Goal: Task Accomplishment & Management: Complete application form

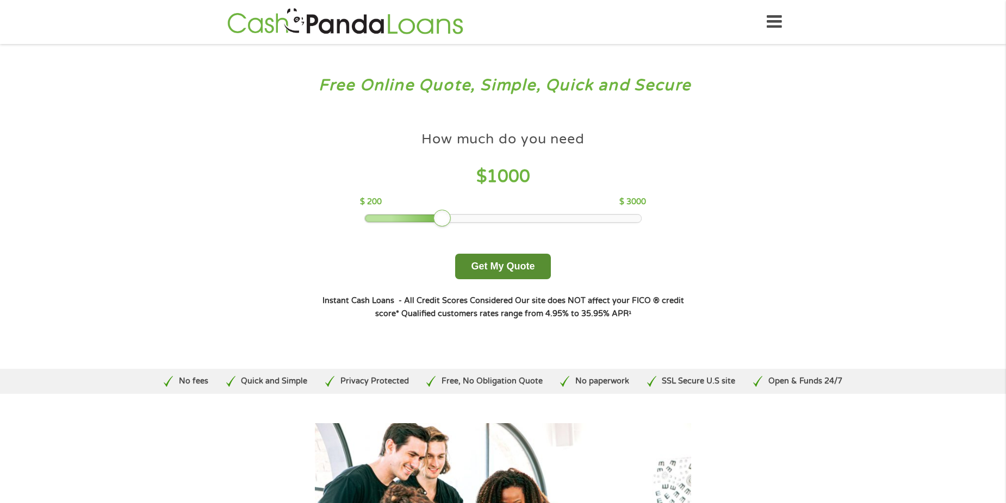
click at [485, 267] on button "Get My Quote" at bounding box center [502, 267] width 95 height 26
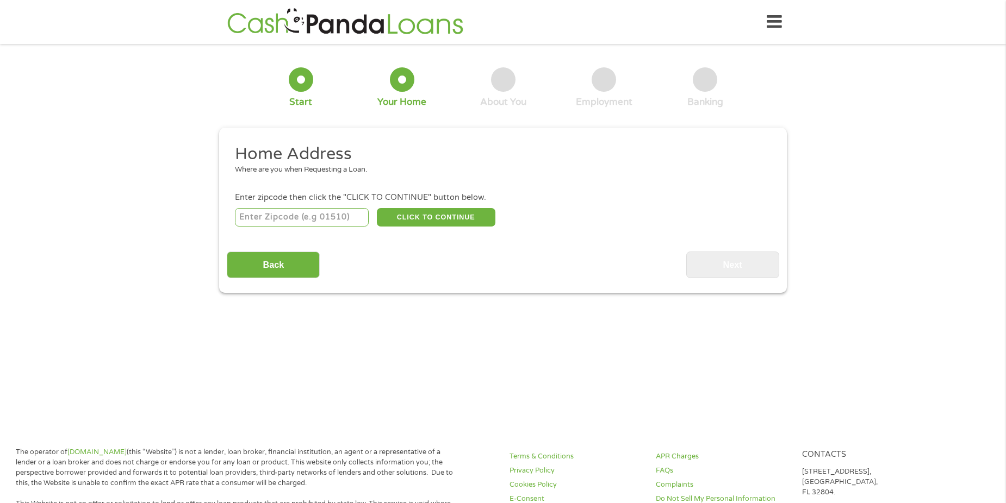
click at [309, 225] on input "number" at bounding box center [302, 217] width 134 height 18
type input "21212"
select select "[US_STATE]"
click at [399, 221] on button "CLICK TO CONTINUE" at bounding box center [436, 217] width 119 height 18
type input "21212"
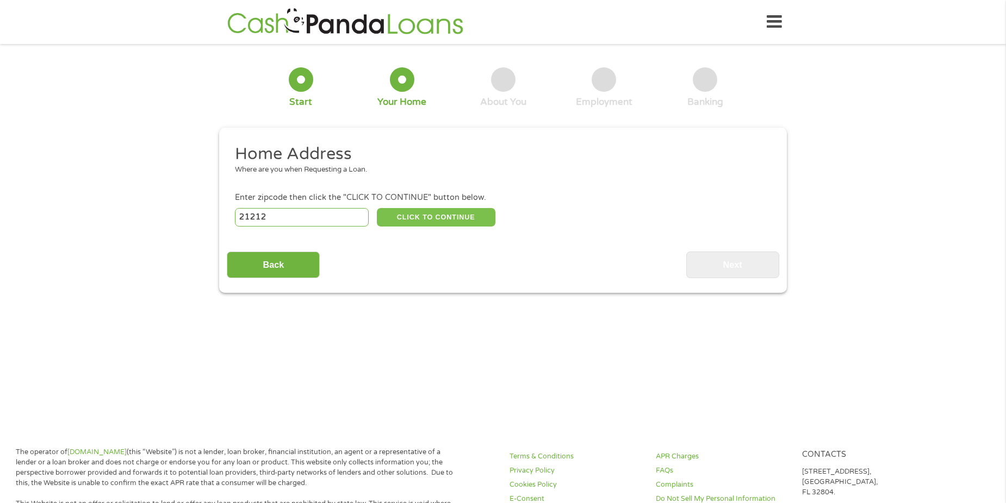
type input "Baltimore"
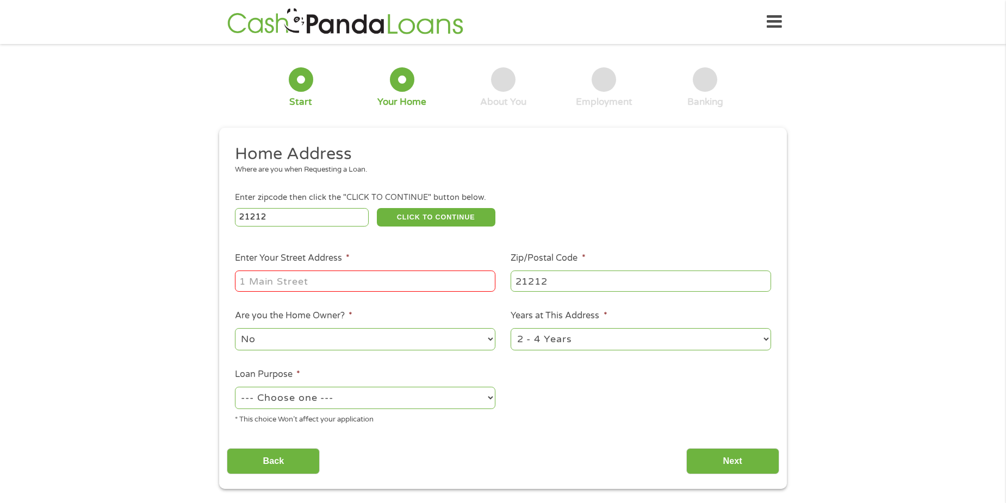
click at [359, 279] on input "Enter Your Street Address *" at bounding box center [365, 281] width 260 height 21
type input "801 dartmouth rd apt c"
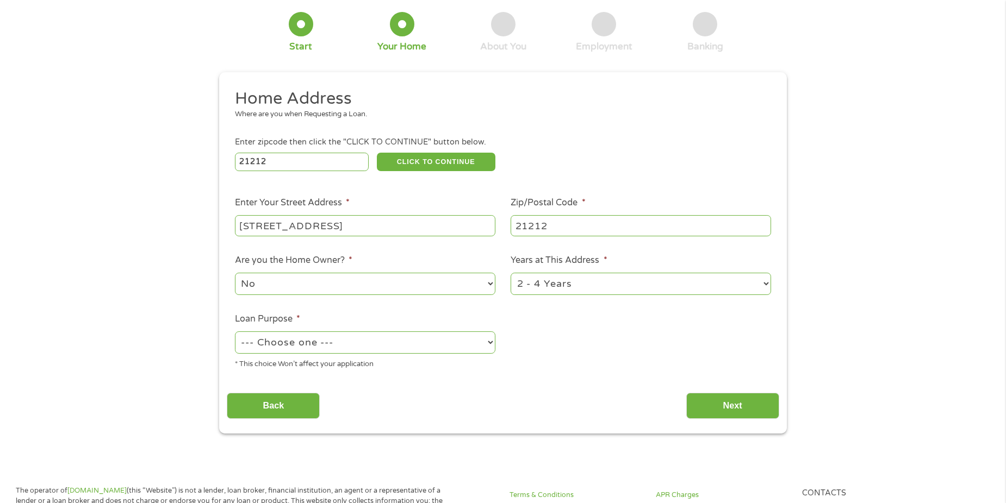
scroll to position [109, 0]
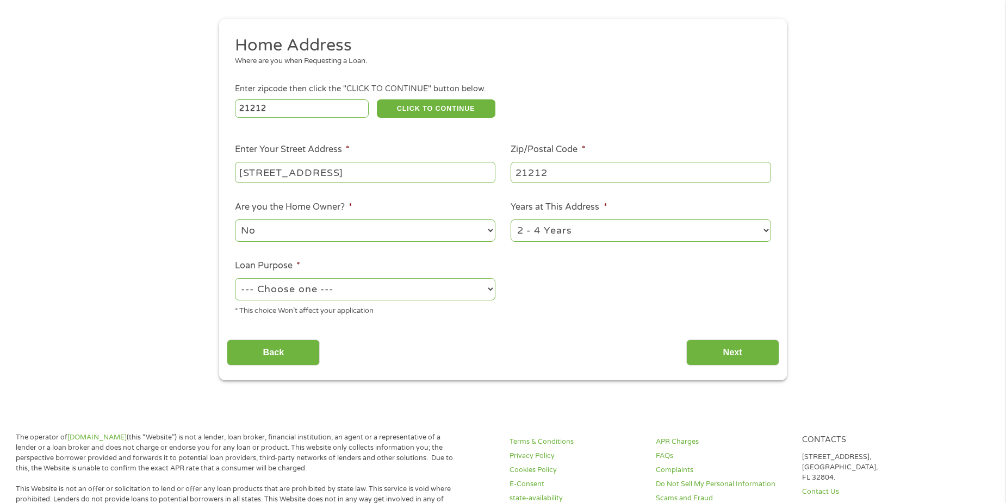
click at [543, 229] on select "1 Year or less 1 - 2 Years 2 - 4 Years Over 4 Years" at bounding box center [641, 231] width 260 height 22
click at [662, 201] on li "Years at This Address * 1 Year or less 1 - 2 Years 2 - 4 Years Over 4 Years" at bounding box center [641, 222] width 276 height 43
click at [407, 230] on select "No Yes" at bounding box center [365, 231] width 260 height 22
click at [235, 220] on select "No Yes" at bounding box center [365, 231] width 260 height 22
click at [296, 230] on select "No Yes" at bounding box center [365, 231] width 260 height 22
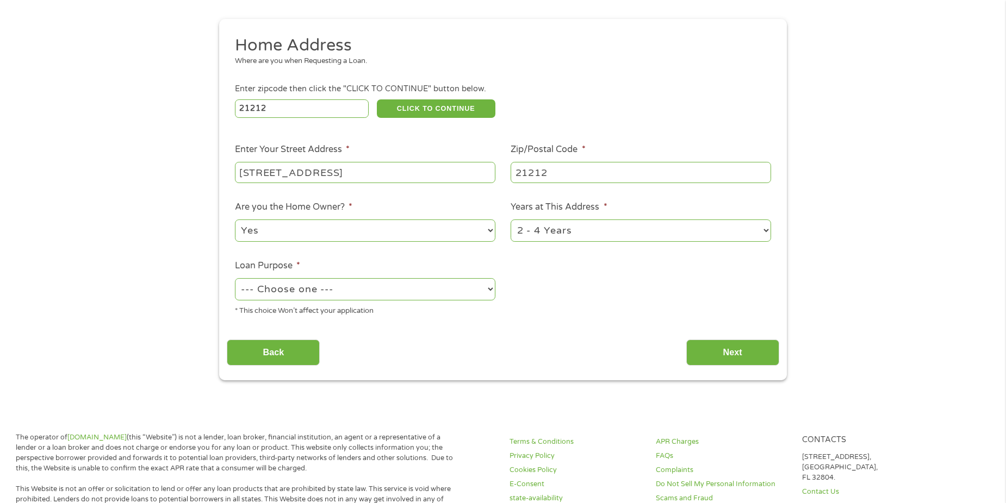
click at [235, 220] on select "No Yes" at bounding box center [365, 231] width 260 height 22
click at [267, 252] on ul "Home Address Where are you when Requesting a Loan. Enter zipcode then click the…" at bounding box center [503, 180] width 552 height 290
click at [270, 234] on select "No Yes" at bounding box center [365, 231] width 260 height 22
select select "no"
click at [235, 220] on select "No Yes" at bounding box center [365, 231] width 260 height 22
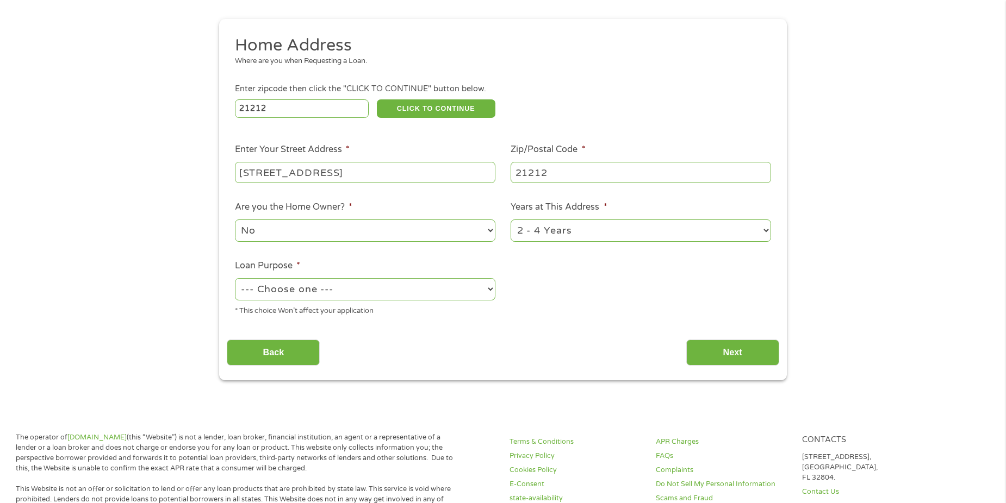
click at [366, 291] on select "--- Choose one --- Pay Bills Debt Consolidation Home Improvement Major Purchase…" at bounding box center [365, 289] width 260 height 22
select select "medicalexpenses"
click at [235, 278] on select "--- Choose one --- Pay Bills Debt Consolidation Home Improvement Major Purchase…" at bounding box center [365, 289] width 260 height 22
click at [276, 352] on input "Back" at bounding box center [273, 353] width 93 height 27
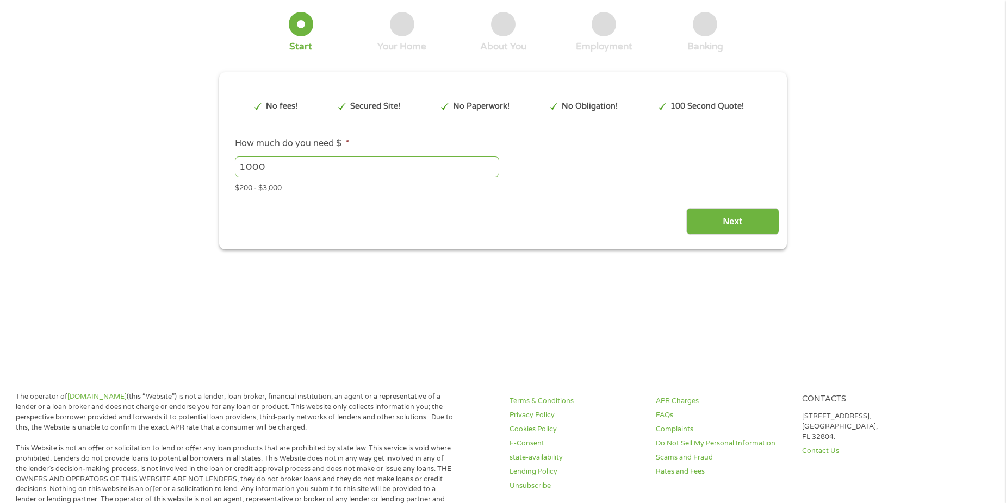
scroll to position [0, 0]
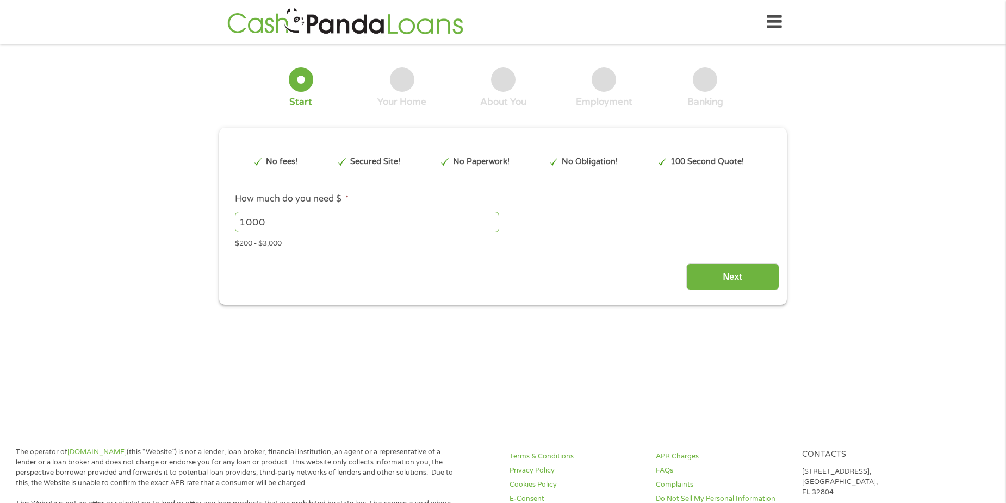
click at [341, 223] on input "1000" at bounding box center [367, 222] width 264 height 21
click at [731, 288] on input "Next" at bounding box center [732, 277] width 93 height 27
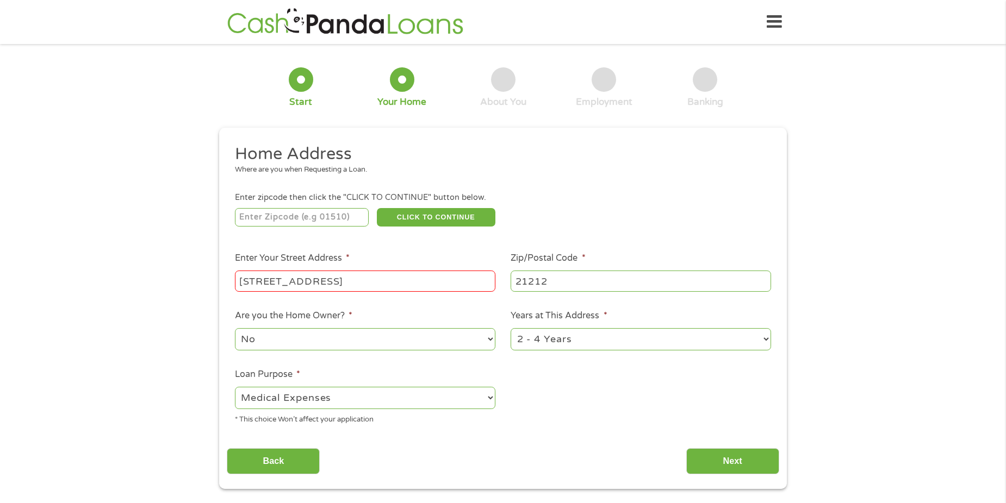
click at [334, 397] on select "--- Choose one --- Pay Bills Debt Consolidation Home Improvement Major Purchase…" at bounding box center [365, 398] width 260 height 22
select select "debtconsolidation"
click at [235, 387] on select "--- Choose one --- Pay Bills Debt Consolidation Home Improvement Major Purchase…" at bounding box center [365, 398] width 260 height 22
click at [722, 459] on input "Next" at bounding box center [732, 462] width 93 height 27
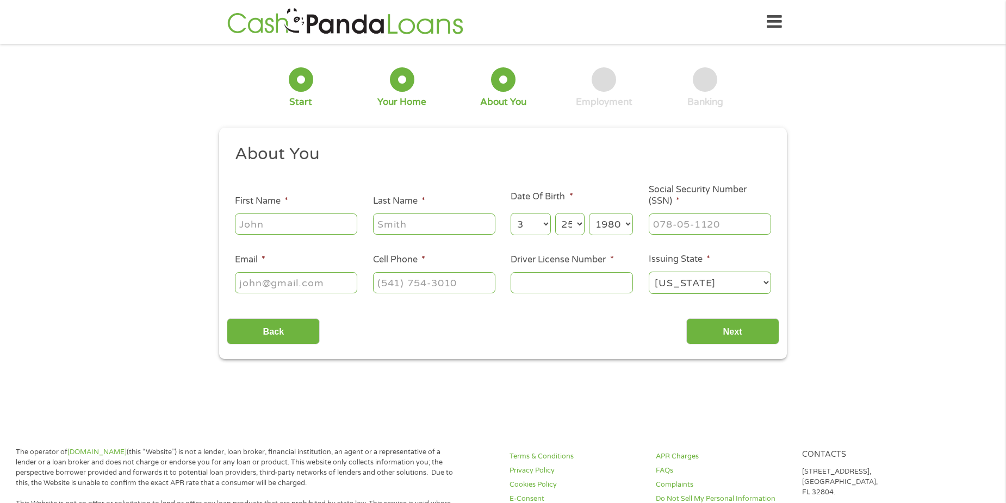
click at [290, 228] on input "First Name *" at bounding box center [296, 224] width 122 height 21
type input "Jacqueline"
type input "Billy"
type input "jbilly@moii.com"
type input "(410) 900-3912"
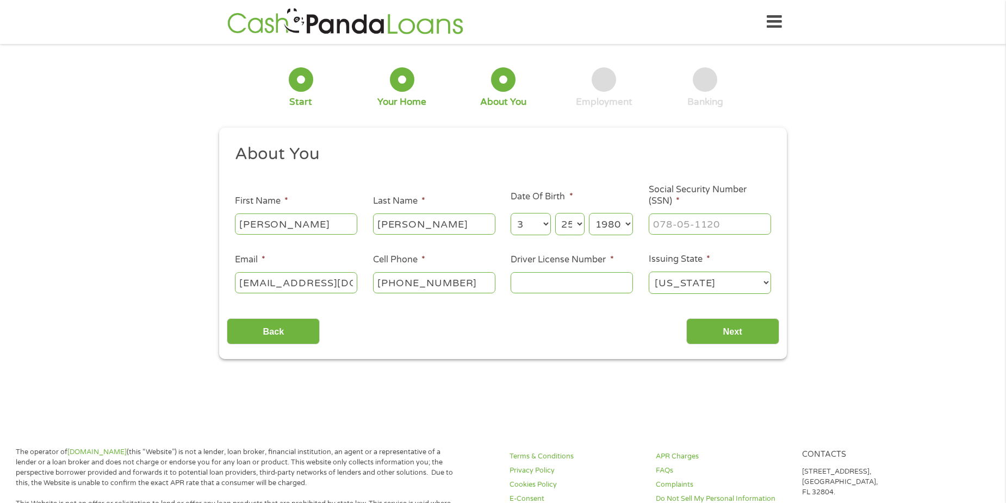
click at [589, 279] on input "Driver License Number *" at bounding box center [572, 282] width 122 height 21
type input "b"
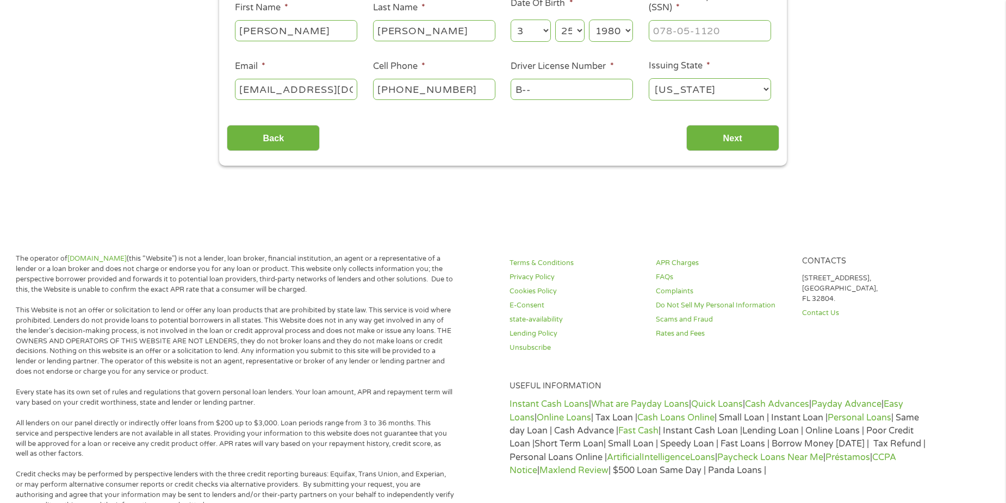
scroll to position [60, 0]
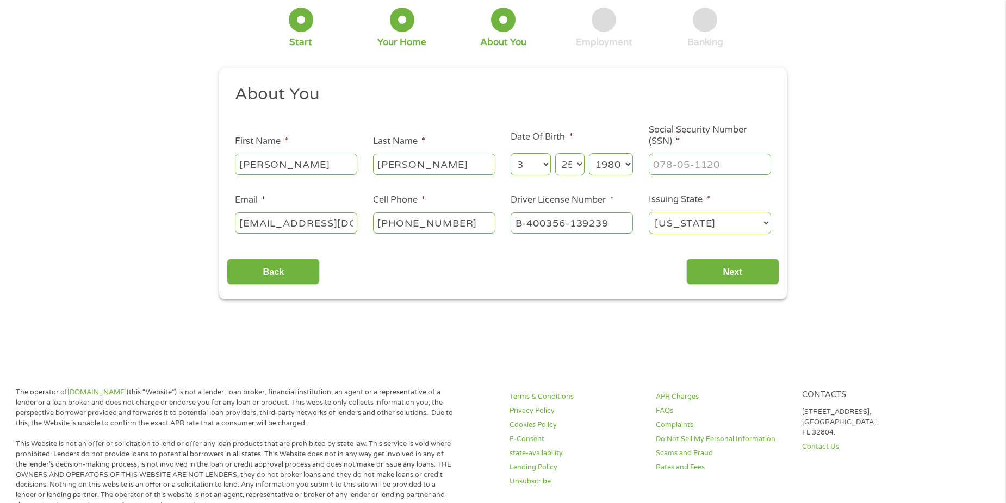
type input "B-400356-139239"
click at [683, 172] on input "___-__-____" at bounding box center [710, 164] width 122 height 21
type input "214-96-0081"
click at [745, 272] on input "Next" at bounding box center [732, 272] width 93 height 27
click at [730, 270] on input "Next" at bounding box center [732, 272] width 93 height 27
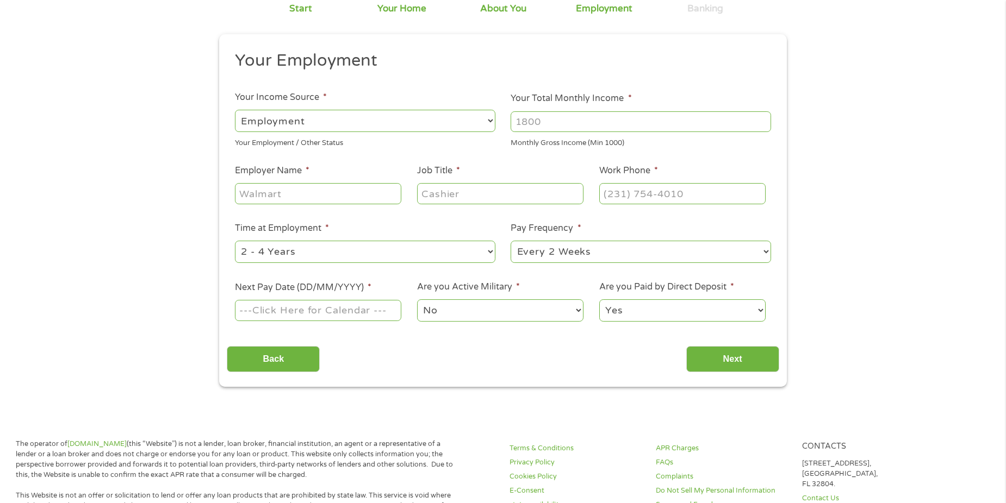
scroll to position [0, 0]
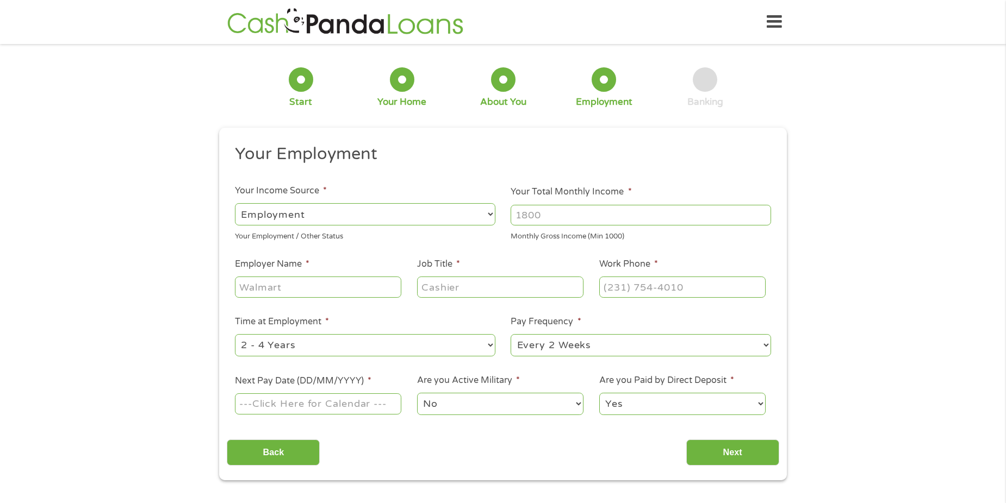
click at [574, 213] on input "Your Total Monthly Income *" at bounding box center [641, 215] width 260 height 21
type input "3000"
click at [622, 277] on input "(___) ___-____" at bounding box center [682, 287] width 166 height 21
type input "(442) 780-2099"
click at [505, 287] on input "Job Title *" at bounding box center [500, 287] width 166 height 21
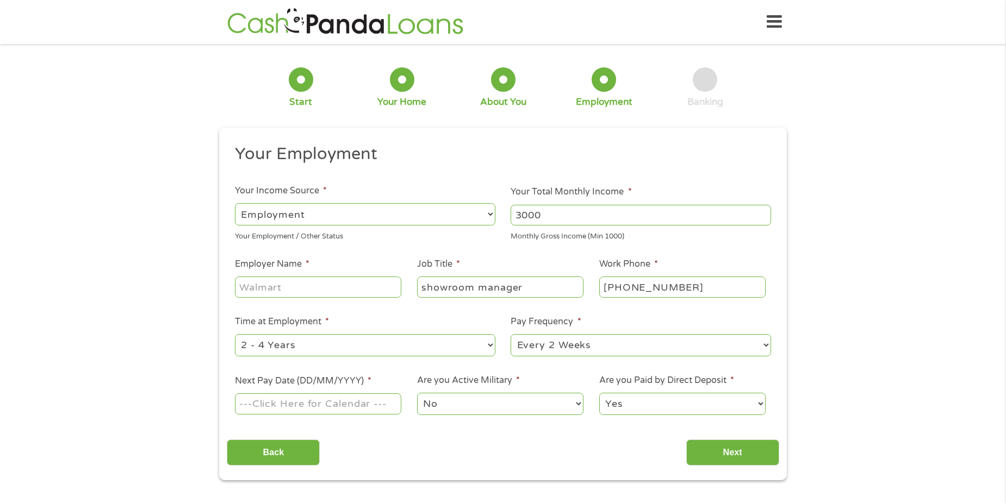
type input "showroom manager"
click at [372, 289] on input "Employer Name *" at bounding box center [318, 287] width 166 height 21
type input "MOI"
click at [381, 346] on select "--- Choose one --- 1 Year or less 1 - 2 Years 2 - 4 Years Over 4 Years" at bounding box center [365, 345] width 260 height 22
select select "60months"
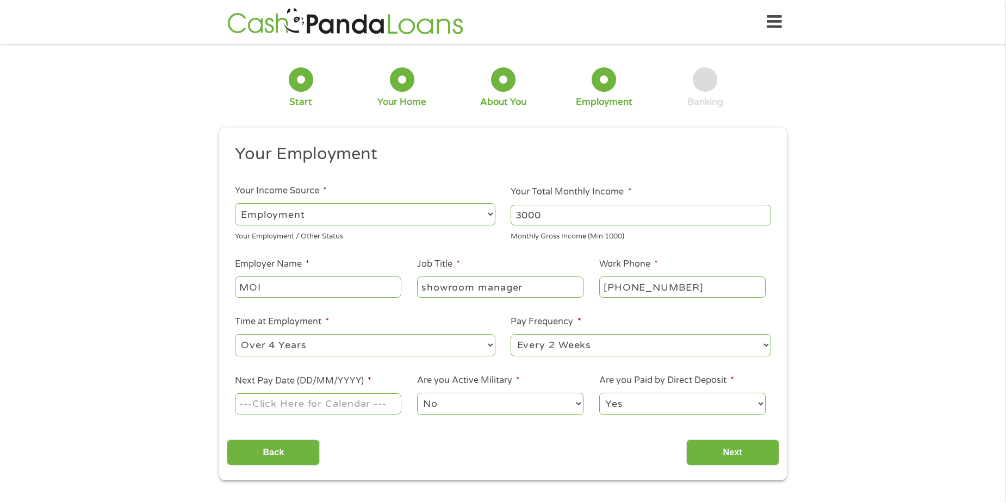
click at [235, 334] on select "--- Choose one --- 1 Year or less 1 - 2 Years 2 - 4 Years Over 4 Years" at bounding box center [365, 345] width 260 height 22
click at [350, 400] on input "Next Pay Date (DD/MM/YYYY) *" at bounding box center [318, 404] width 166 height 21
type input "17/10/2025"
click at [653, 404] on select "Yes No" at bounding box center [682, 404] width 166 height 22
click at [599, 393] on select "Yes No" at bounding box center [682, 404] width 166 height 22
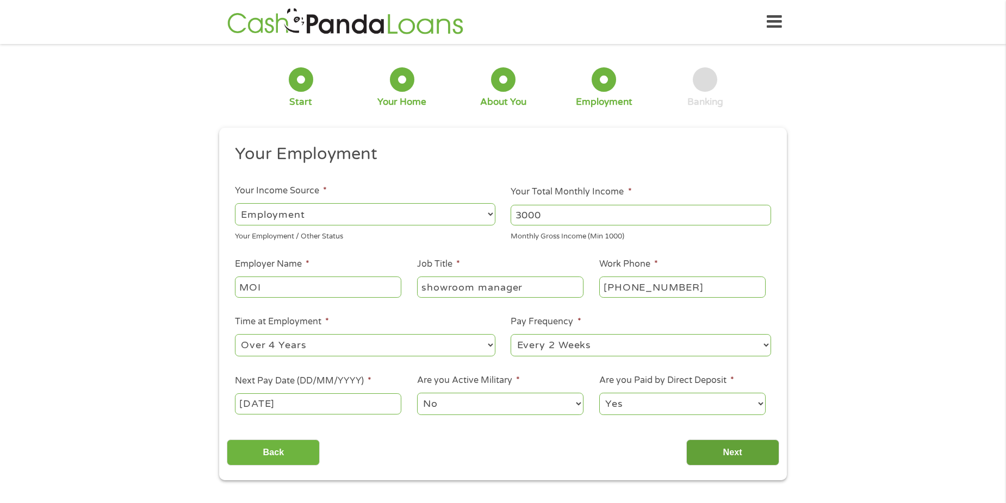
click at [719, 458] on input "Next" at bounding box center [732, 453] width 93 height 27
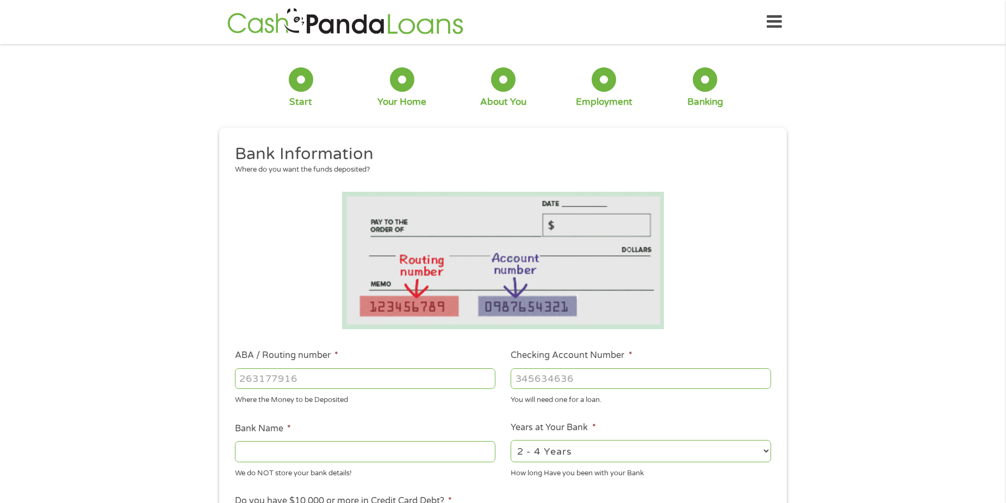
click at [368, 378] on input "ABA / Routing number *" at bounding box center [365, 379] width 260 height 21
type input "052000113"
type input "M T BANK"
type input "052000113"
click at [582, 371] on input "Checking Account Number *" at bounding box center [641, 379] width 260 height 21
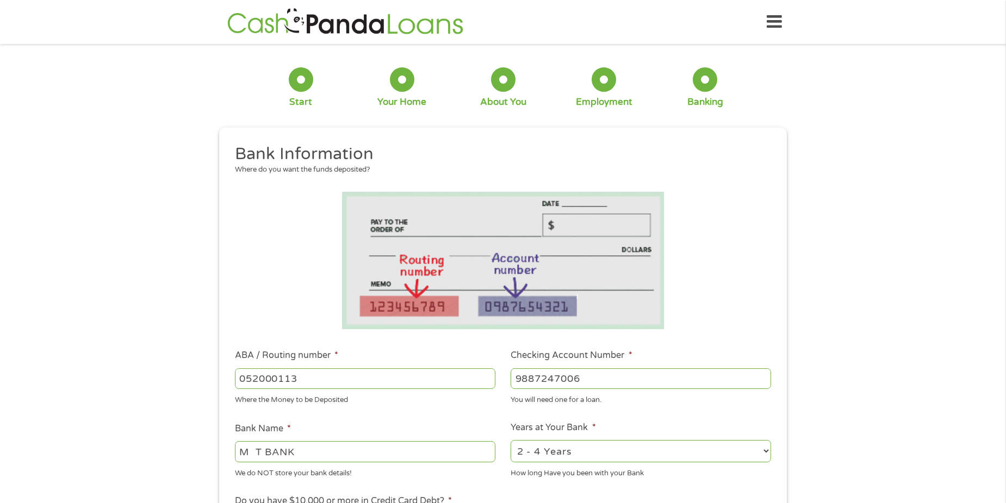
type input "9887247006"
click at [650, 445] on select "2 - 4 Years 6 - 12 Months 1 - 2 Years Over 4 Years" at bounding box center [641, 451] width 260 height 22
select select "60months"
click at [511, 440] on select "2 - 4 Years 6 - 12 Months 1 - 2 Years Over 4 Years" at bounding box center [641, 451] width 260 height 22
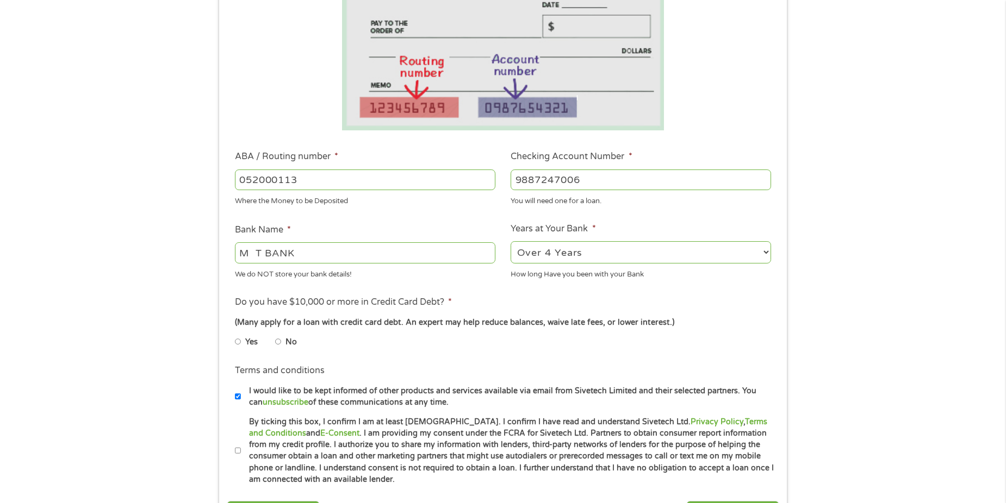
scroll to position [272, 0]
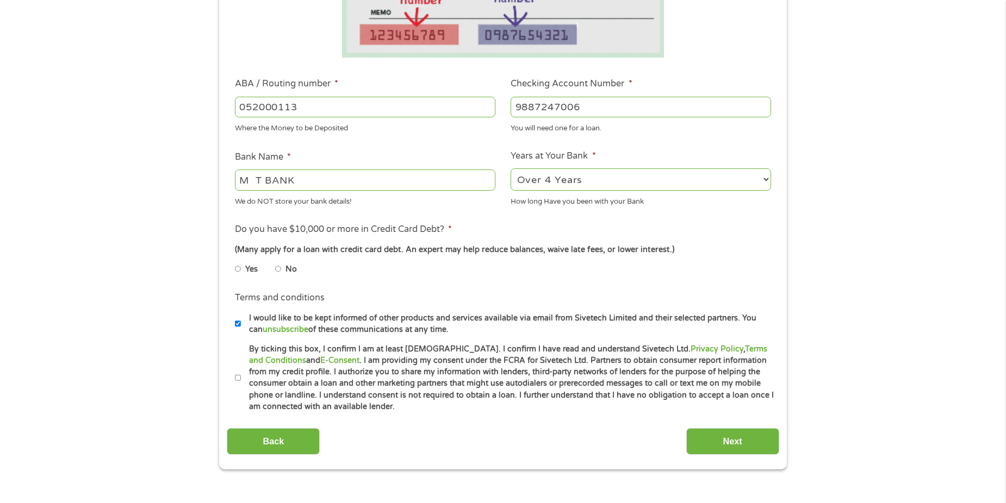
click at [278, 269] on input "No" at bounding box center [278, 268] width 7 height 17
radio input "true"
click at [237, 376] on input "By ticking this box, I confirm I am at least 18 years old. I confirm I have rea…" at bounding box center [238, 378] width 7 height 17
checkbox input "true"
click at [750, 440] on input "Next" at bounding box center [732, 441] width 93 height 27
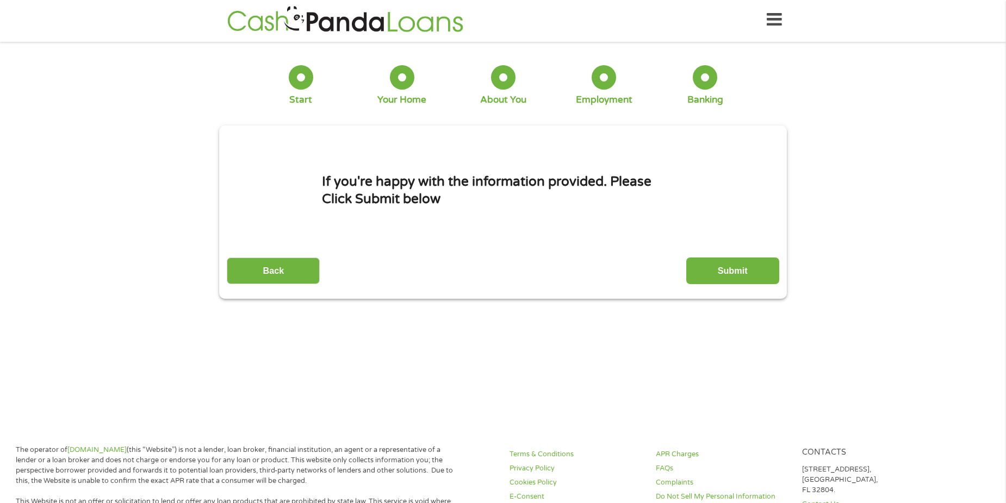
scroll to position [0, 0]
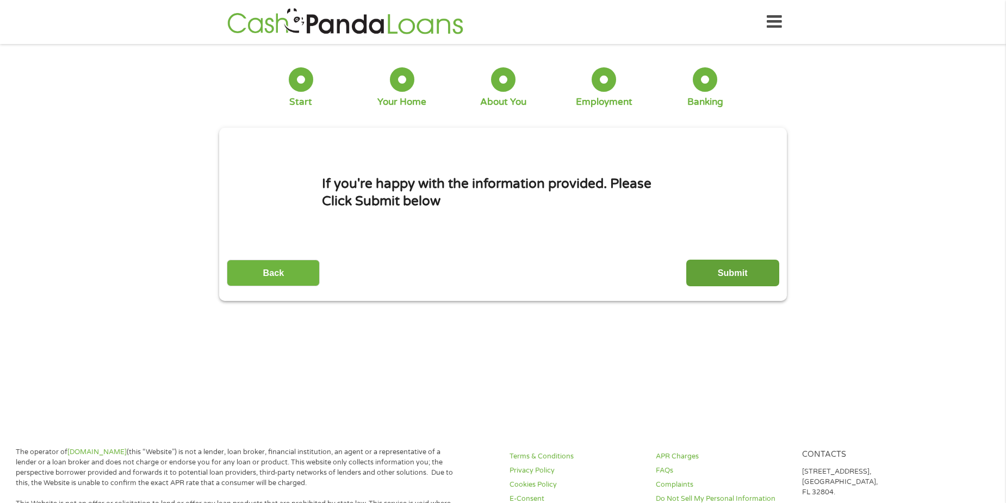
click at [737, 272] on input "Submit" at bounding box center [732, 273] width 93 height 27
